Goal: Information Seeking & Learning: Find specific fact

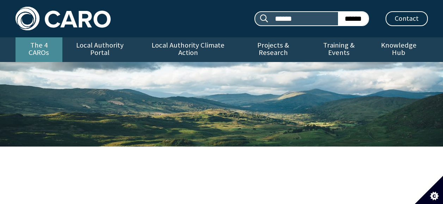
click at [50, 48] on link "The 4 CAROs" at bounding box center [39, 49] width 47 height 25
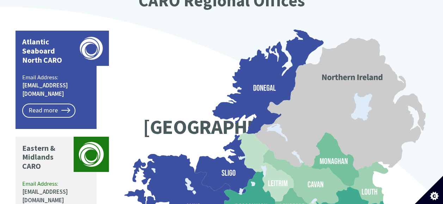
scroll to position [529, 0]
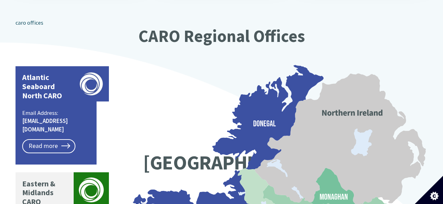
click at [58, 73] on p "Atlantic Seaboard North CARO" at bounding box center [46, 87] width 48 height 28
click at [54, 139] on link "Read more" at bounding box center [48, 146] width 53 height 14
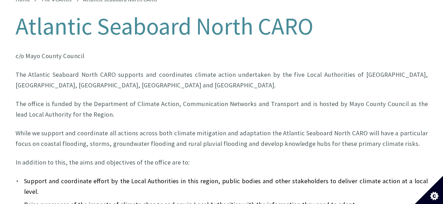
scroll to position [176, 0]
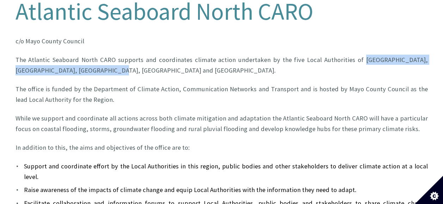
drag, startPoint x: 347, startPoint y: 52, endPoint x: 81, endPoint y: 63, distance: 266.2
click at [81, 63] on p "The Atlantic Seaboard North CARO supports and coordinates climate action undert…" at bounding box center [222, 65] width 413 height 21
drag, startPoint x: 81, startPoint y: 63, endPoint x: 72, endPoint y: 63, distance: 8.5
copy p "Donegal, Sligo, Mayo, Galway County and Galway City."
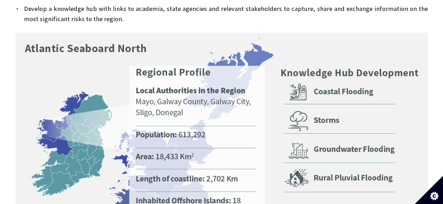
scroll to position [423, 0]
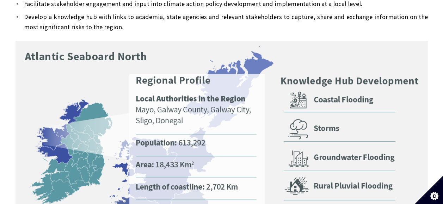
click at [110, 42] on img at bounding box center [222, 156] width 413 height 231
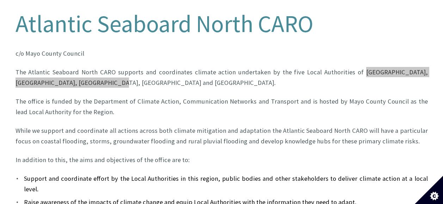
scroll to position [172, 0]
